Goal: Task Accomplishment & Management: Manage account settings

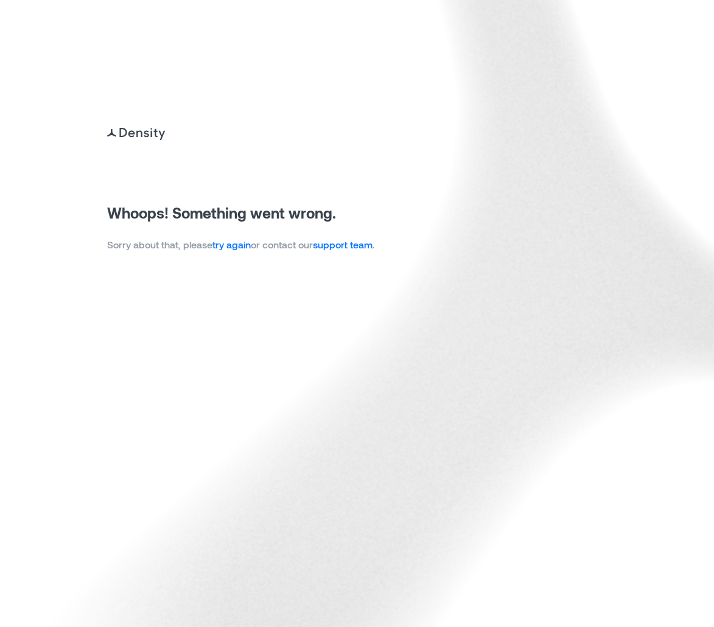
click at [242, 238] on p "Sorry about that, please try again or contact our support team ." at bounding box center [241, 244] width 268 height 15
click at [242, 241] on link "try again" at bounding box center [231, 245] width 38 height 12
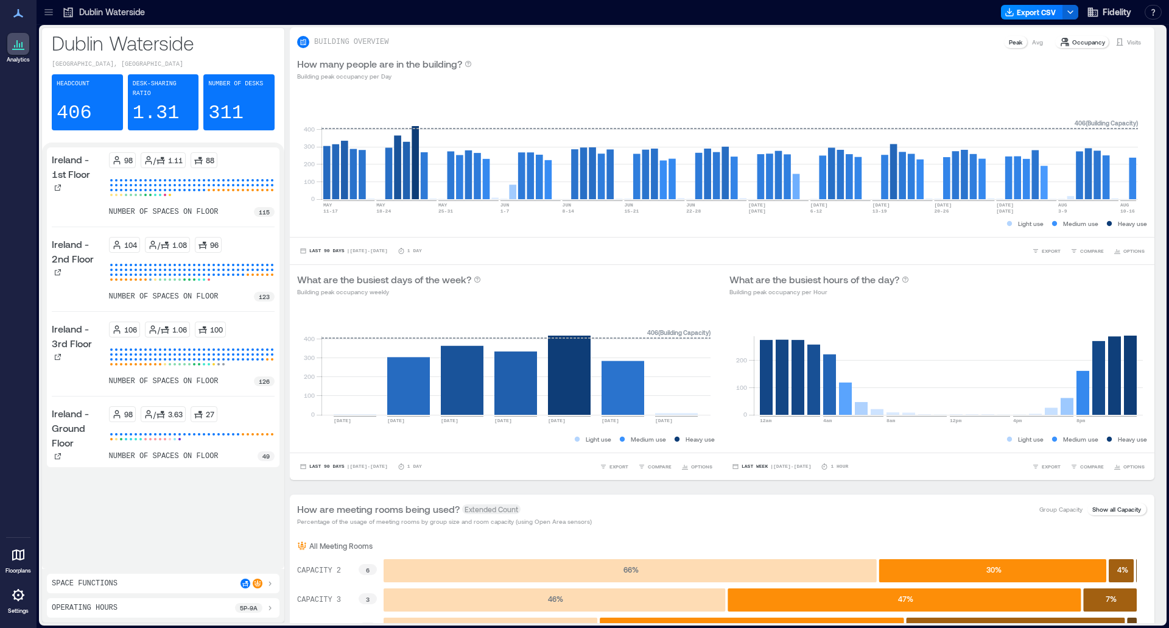
click at [23, 600] on icon at bounding box center [18, 594] width 15 height 15
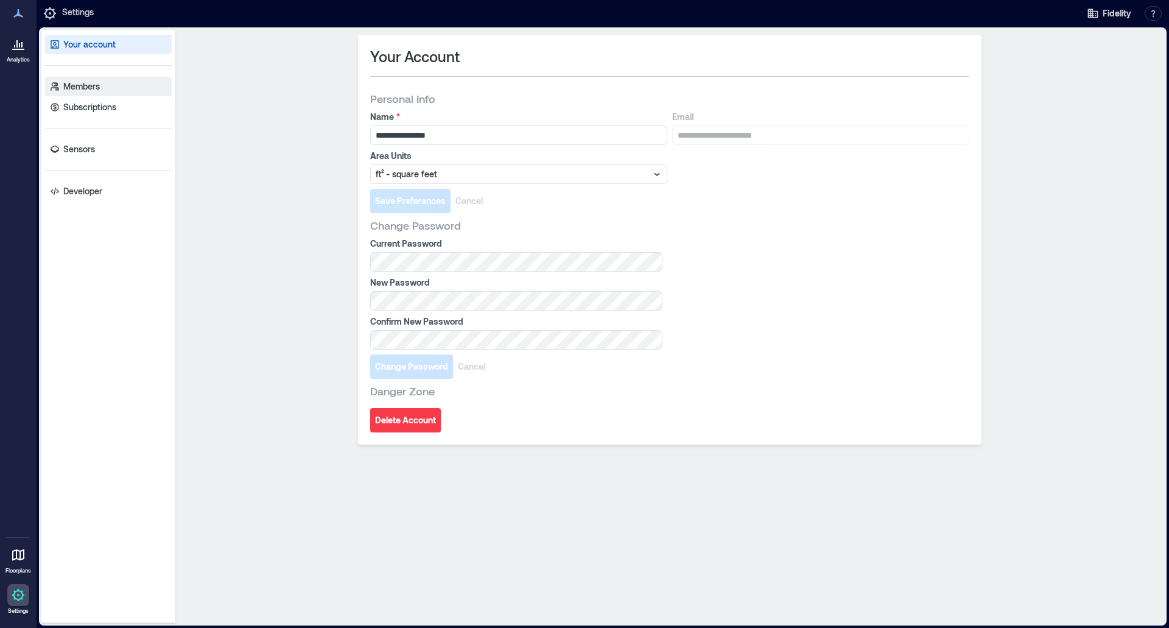
click at [85, 86] on p "Members" at bounding box center [81, 86] width 37 height 12
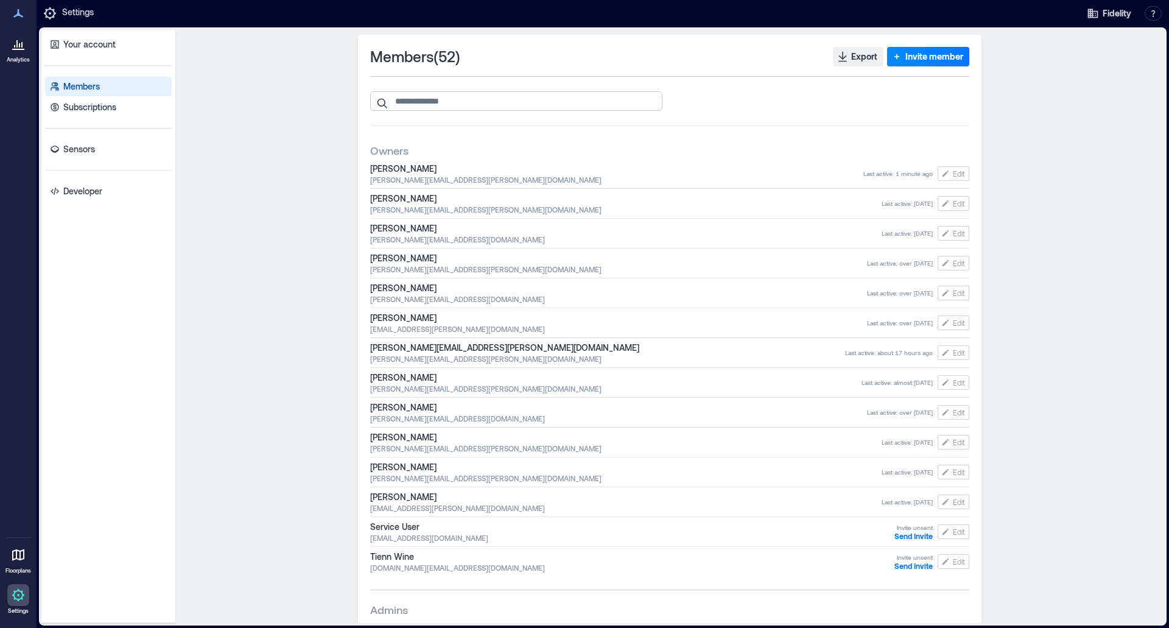
click at [441, 104] on input "search" at bounding box center [516, 100] width 292 height 19
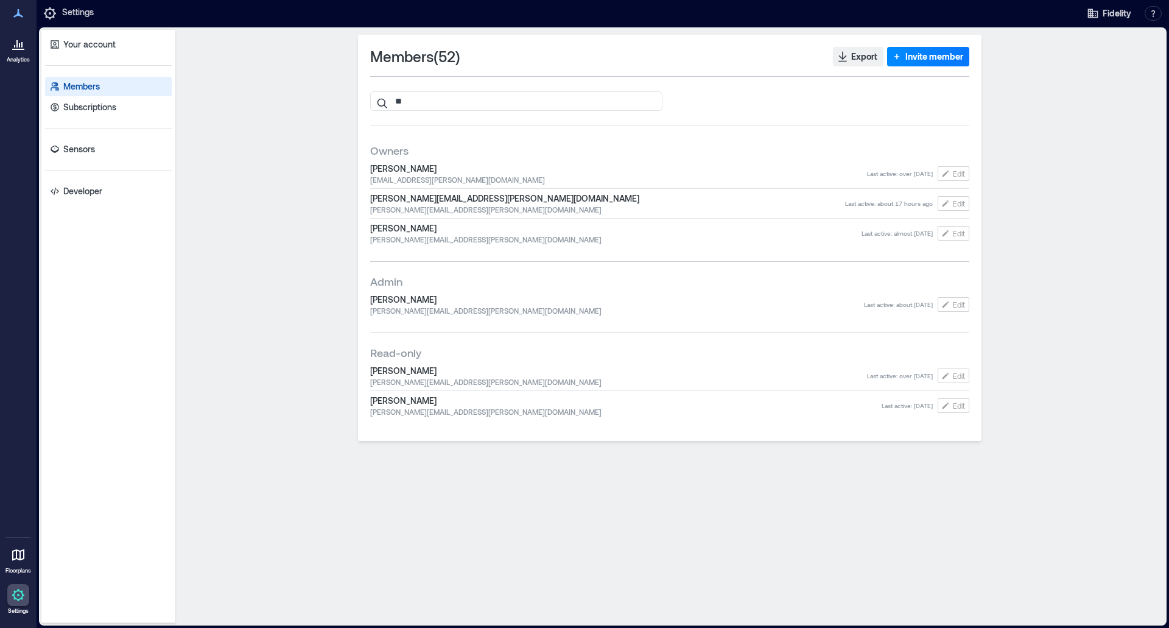
type input "*"
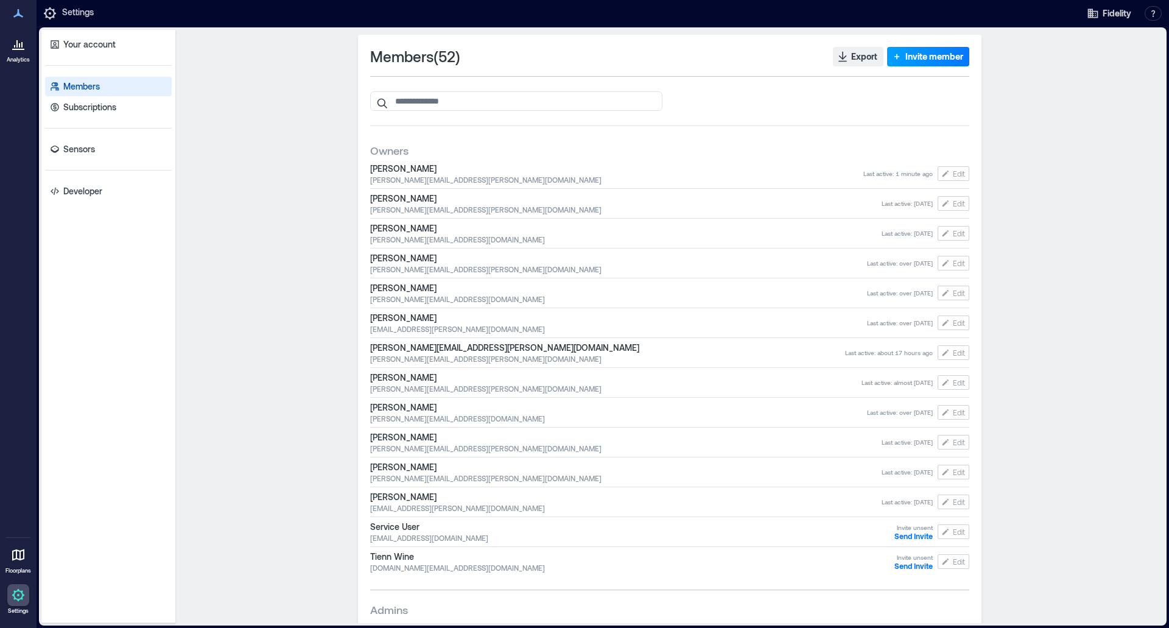
click at [713, 55] on span "Invite member" at bounding box center [934, 57] width 58 height 12
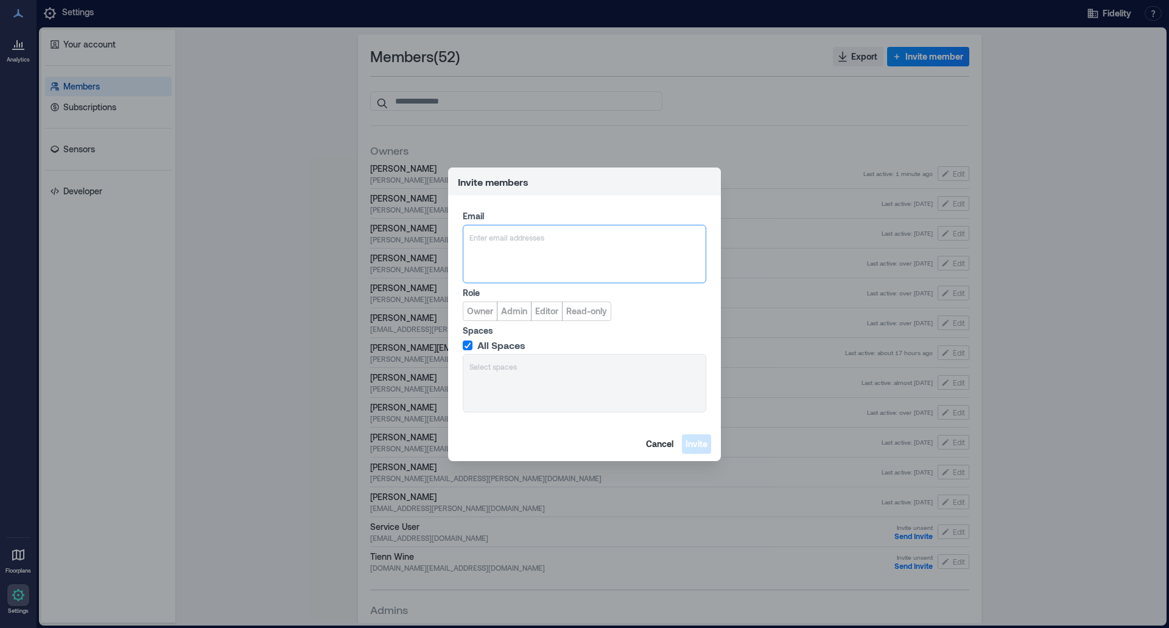
click at [491, 231] on div at bounding box center [584, 237] width 230 height 12
type input "**********"
click at [539, 301] on span "erik.rimalover@fmr.com" at bounding box center [568, 296] width 156 height 15
click at [547, 310] on span "Editor" at bounding box center [546, 311] width 23 height 12
click at [492, 366] on div "All Spaces Select spaces" at bounding box center [585, 375] width 244 height 73
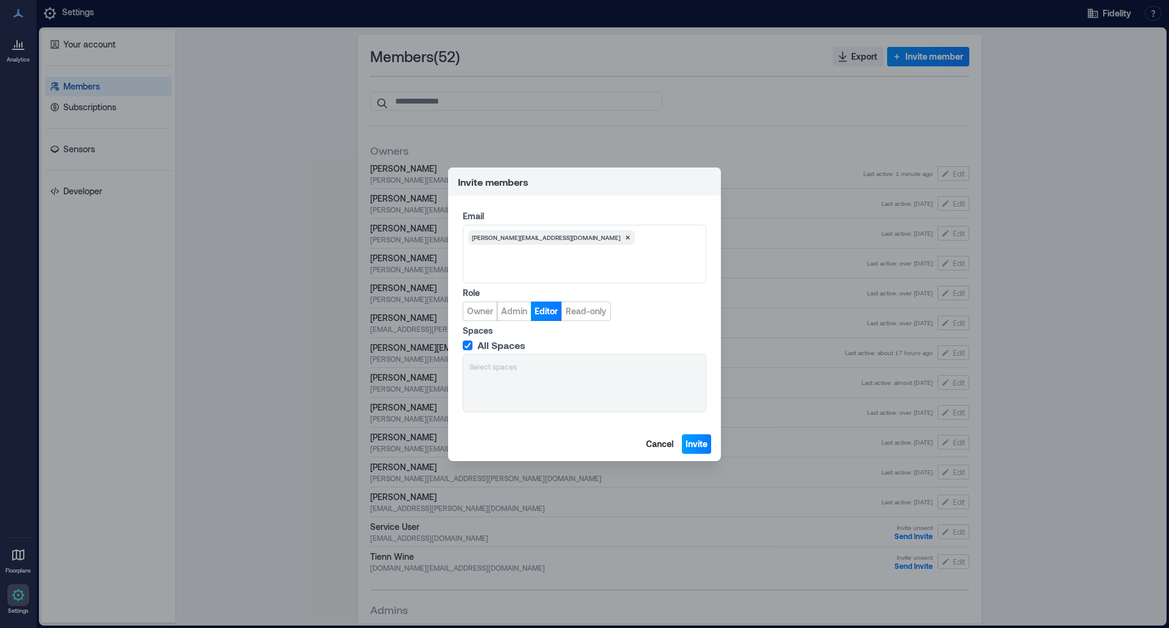
click at [694, 441] on span "Invite" at bounding box center [696, 444] width 22 height 12
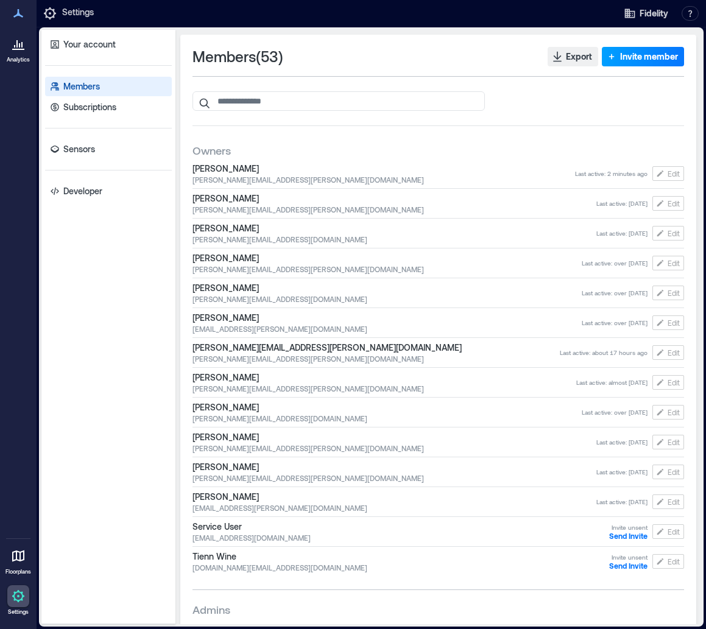
click at [634, 53] on span "Invite member" at bounding box center [649, 57] width 58 height 12
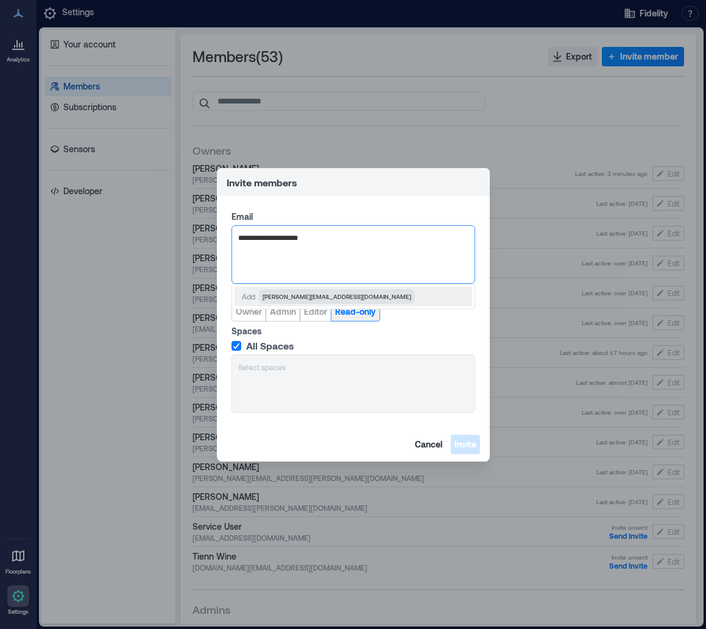
type input "**********"
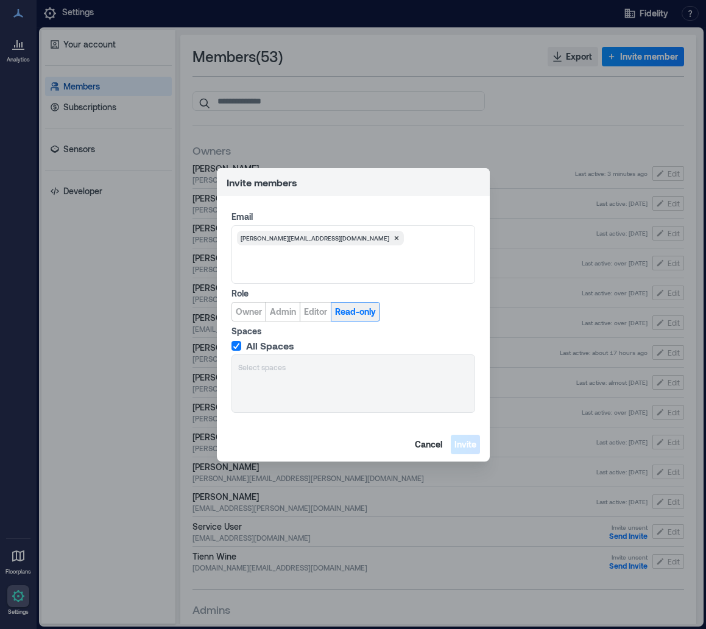
click at [351, 316] on span "Read-only" at bounding box center [355, 312] width 41 height 12
click at [466, 446] on span "Invite" at bounding box center [465, 444] width 22 height 12
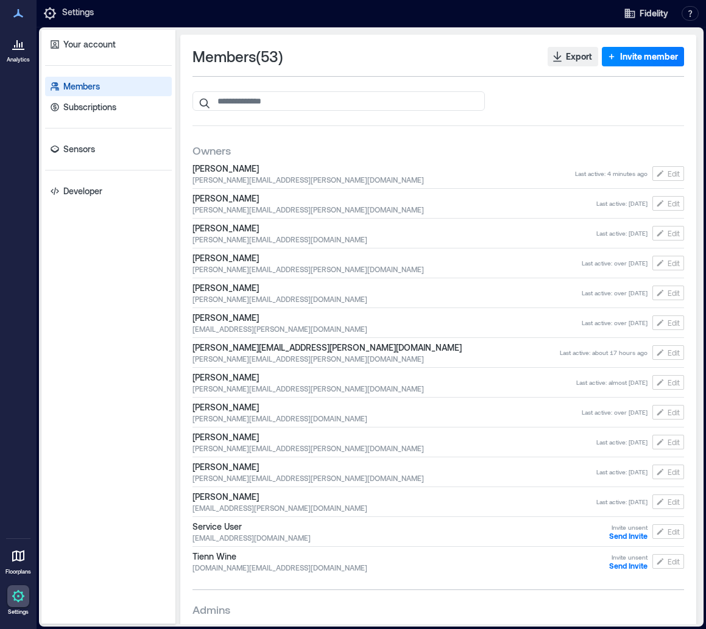
click at [374, 56] on div "Members ( 53 ) Export Invite member" at bounding box center [437, 56] width 491 height 19
click at [15, 54] on div at bounding box center [18, 44] width 22 height 22
